Goal: Task Accomplishment & Management: Use online tool/utility

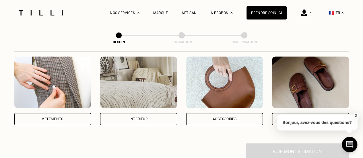
scroll to position [135, 0]
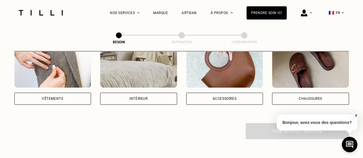
click at [18, 97] on div "Vêtements" at bounding box center [52, 99] width 77 height 12
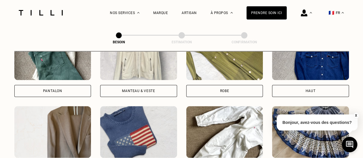
scroll to position [297, 0]
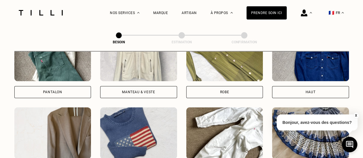
click at [63, 86] on div "Pantalon" at bounding box center [52, 92] width 77 height 12
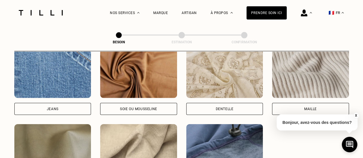
scroll to position [630, 0]
click at [59, 112] on div "[PERSON_NAME] ou mousseline Dentelle Maille Attention ! Pour le moment, nous tr…" at bounding box center [181, 119] width 335 height 146
click at [61, 103] on div "Jeans" at bounding box center [52, 109] width 77 height 12
select select "FR"
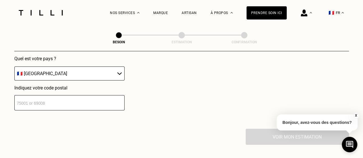
scroll to position [852, 0]
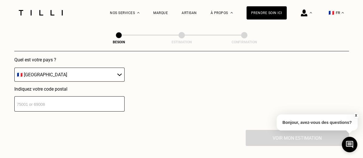
click at [56, 102] on input "number" at bounding box center [69, 103] width 110 height 15
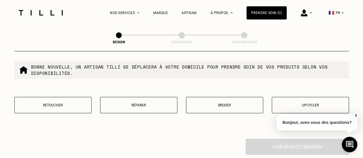
scroll to position [993, 0]
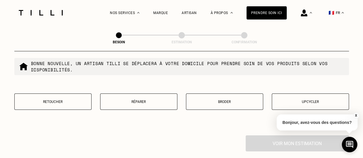
type input "75015"
click at [154, 100] on p "Réparer" at bounding box center [138, 102] width 71 height 4
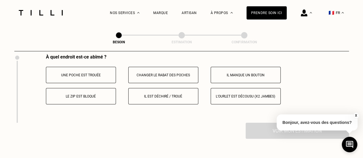
scroll to position [1073, 0]
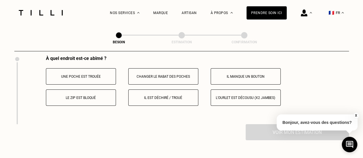
click at [89, 97] on button "Le zip est bloqué" at bounding box center [81, 98] width 70 height 16
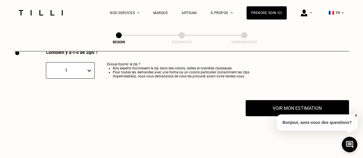
scroll to position [1148, 0]
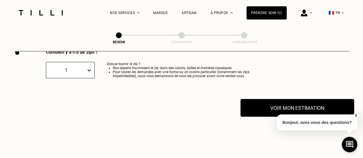
click at [278, 101] on button "Voir mon estimation" at bounding box center [298, 108] width 114 height 18
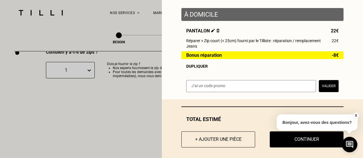
scroll to position [75, 0]
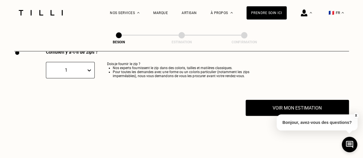
click at [356, 115] on button "X" at bounding box center [356, 116] width 6 height 6
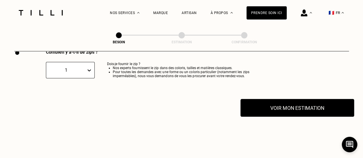
click at [257, 102] on button "Voir mon estimation" at bounding box center [298, 108] width 114 height 18
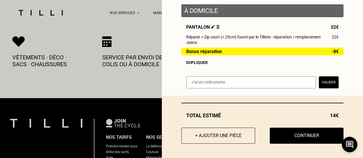
scroll to position [1293, 0]
